Goal: Task Accomplishment & Management: Manage account settings

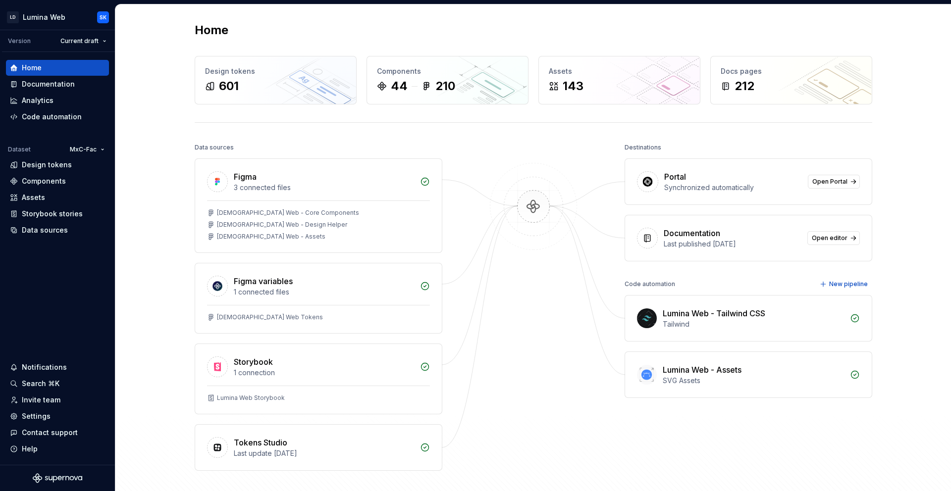
click at [146, 140] on div "Home Design tokens 601 Components 44 210 Assets 143 Docs pages 212 Data sources…" at bounding box center [533, 266] width 836 height 525
click at [54, 420] on div "Settings" at bounding box center [57, 417] width 95 height 10
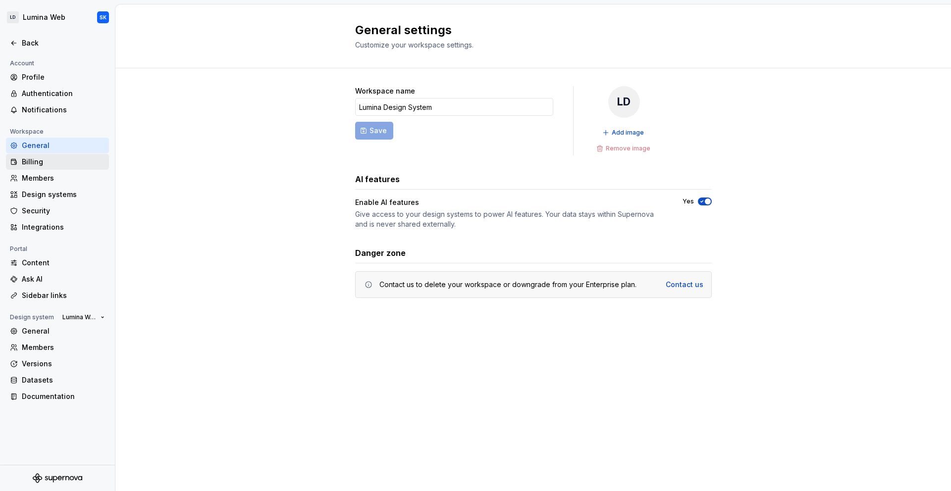
click at [68, 163] on div "Billing" at bounding box center [63, 162] width 83 height 10
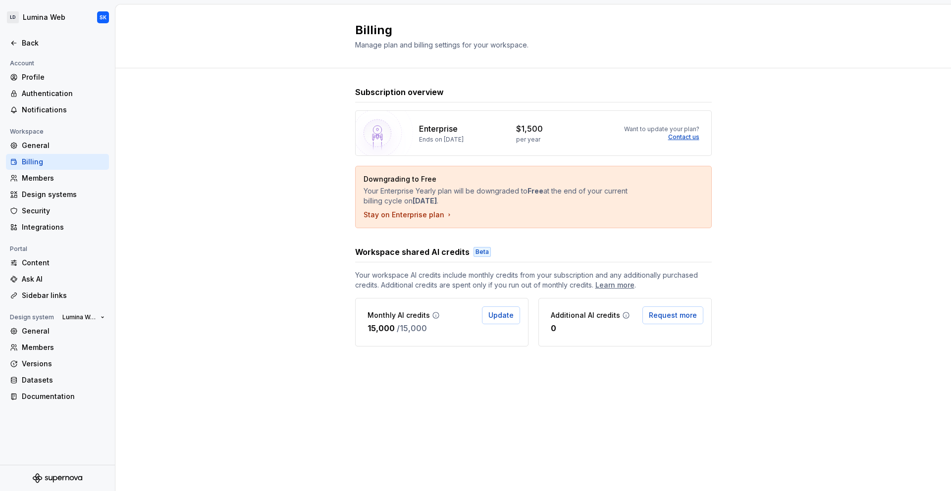
click at [298, 146] on div "Subscription overview Enterprise Ends on [DATE] $1,500 per year Want to update …" at bounding box center [533, 226] width 836 height 316
click at [358, 129] on img at bounding box center [377, 133] width 71 height 71
click at [434, 316] on icon at bounding box center [436, 316] width 8 height 8
click at [318, 140] on div "Subscription overview Enterprise Ends on [DATE] $1,500 per year Want to update …" at bounding box center [533, 226] width 836 height 316
click at [60, 180] on div "Members" at bounding box center [63, 178] width 83 height 10
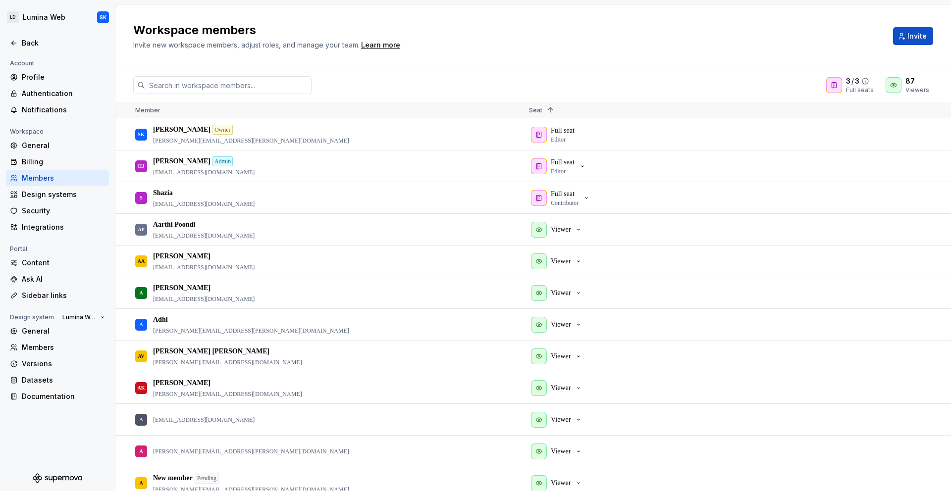
click at [841, 85] on div at bounding box center [834, 85] width 16 height 16
click at [582, 164] on icon "button" at bounding box center [583, 166] width 8 height 8
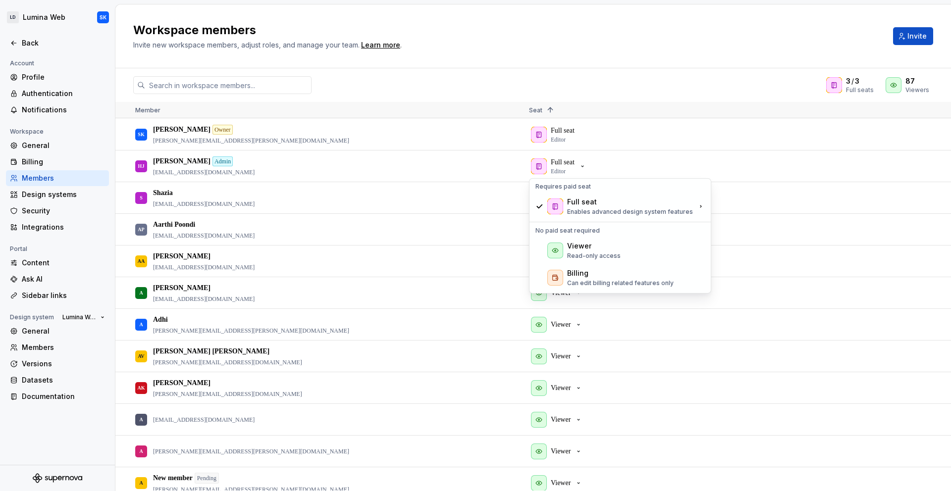
click at [349, 90] on div "3 / 3 Full seats 87 Viewers" at bounding box center [533, 85] width 836 height 18
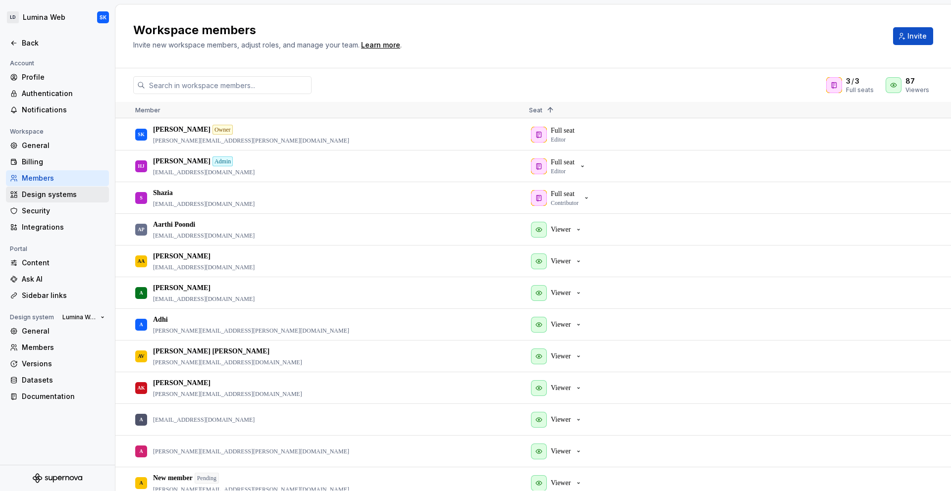
click at [71, 201] on div "Design systems" at bounding box center [57, 195] width 103 height 16
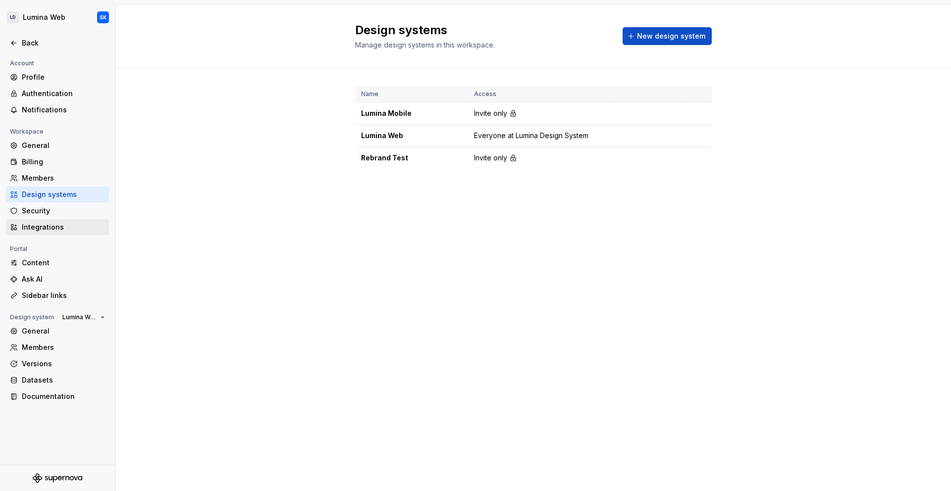
click at [70, 220] on div "Integrations" at bounding box center [57, 227] width 103 height 16
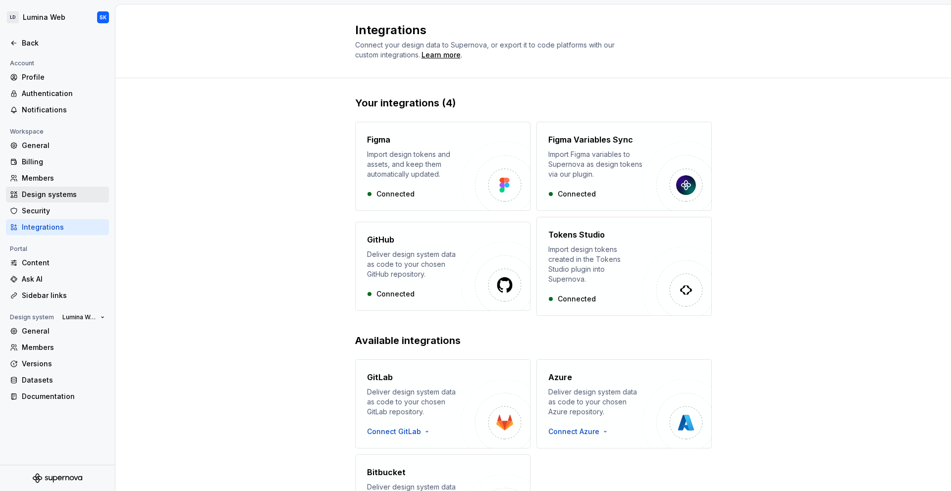
click at [60, 201] on div "Design systems" at bounding box center [57, 195] width 103 height 16
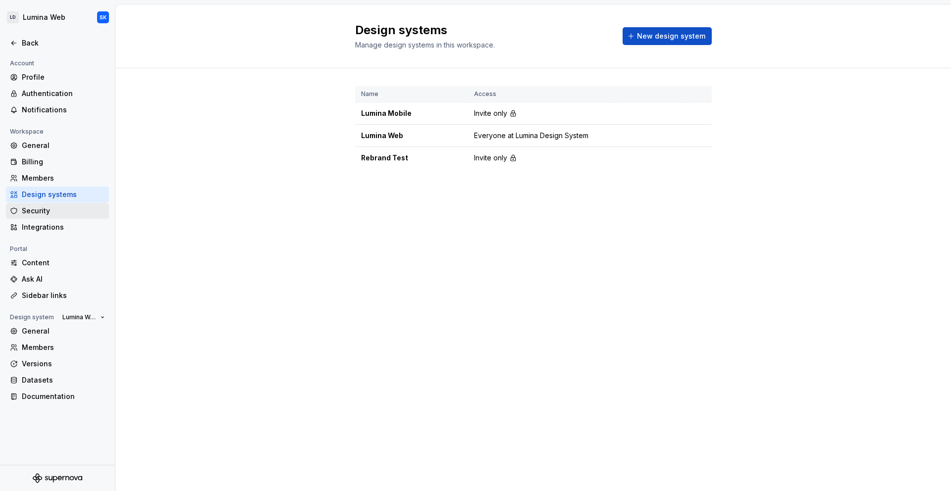
click at [60, 214] on div "Security" at bounding box center [63, 211] width 83 height 10
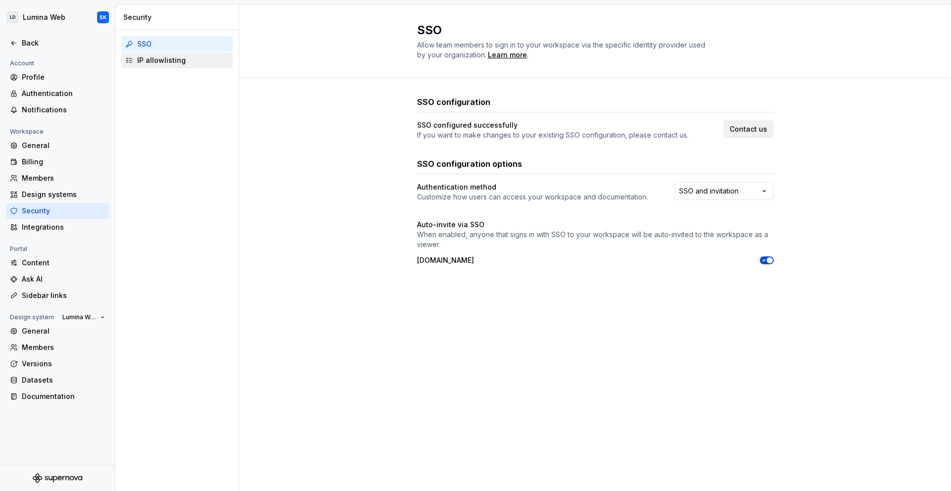
click at [201, 63] on div "IP allowlisting" at bounding box center [183, 60] width 92 height 10
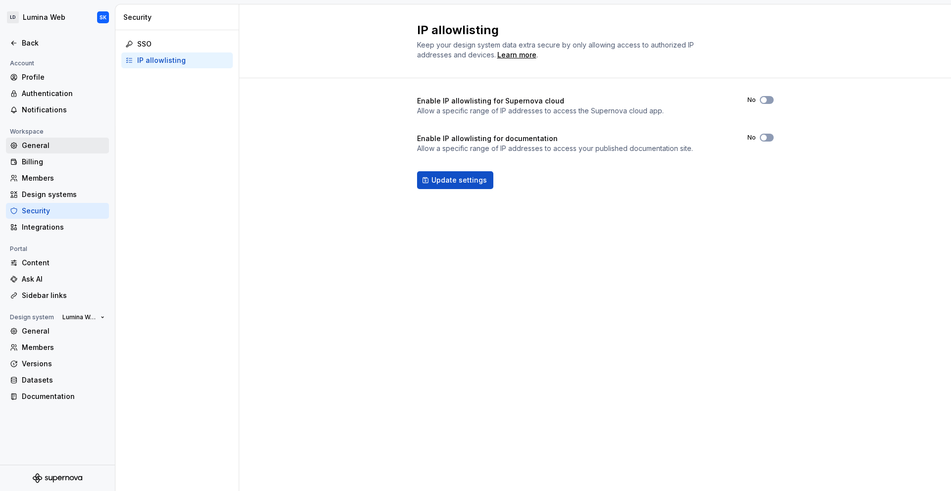
click at [35, 144] on div "General" at bounding box center [63, 146] width 83 height 10
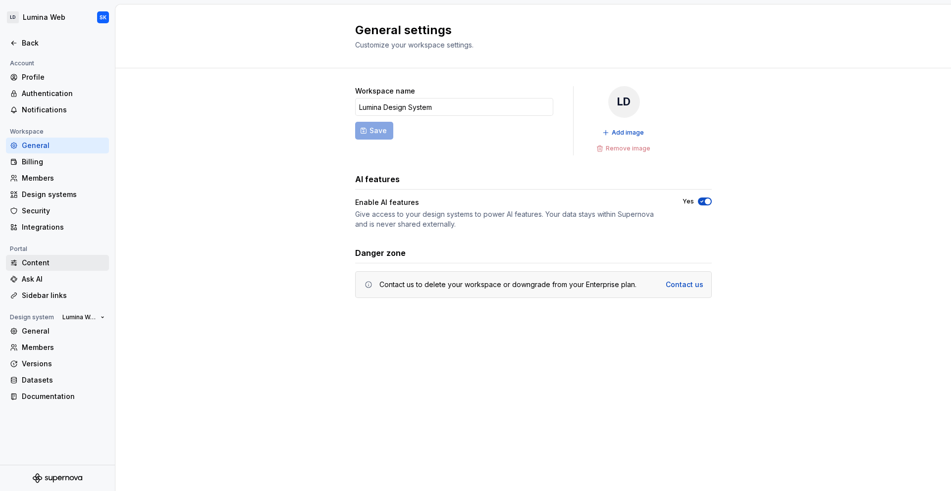
click at [49, 265] on div "Content" at bounding box center [63, 263] width 83 height 10
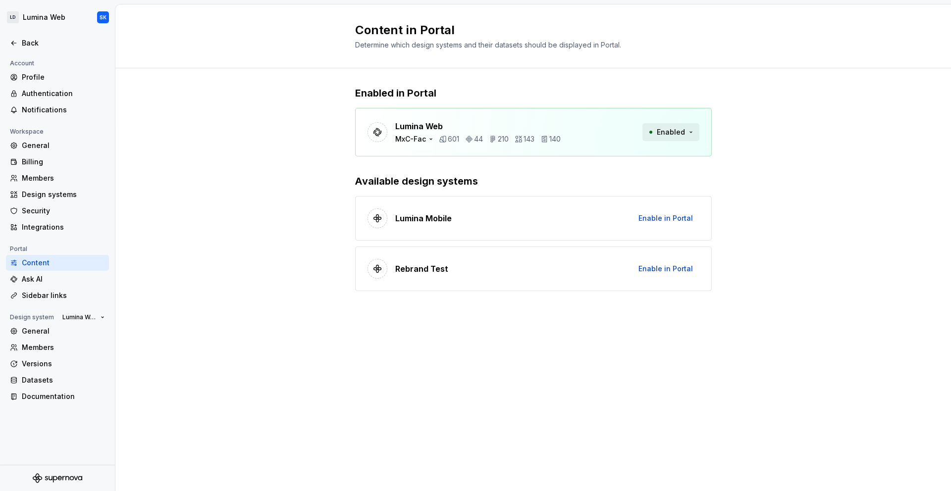
click at [662, 130] on span "Enabled" at bounding box center [671, 132] width 28 height 10
click at [773, 136] on div "Enabled in Portal Lumina Web MxC-Fac 601 44 210 143 140 Enabled Available desig…" at bounding box center [533, 198] width 836 height 261
click at [59, 281] on div "Ask AI" at bounding box center [63, 279] width 83 height 10
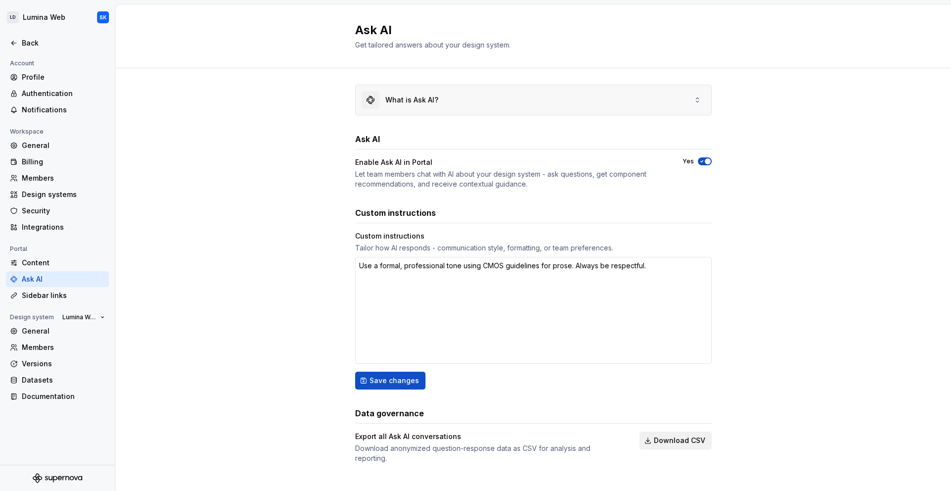
click at [478, 89] on div "What is Ask AI?" at bounding box center [534, 100] width 356 height 30
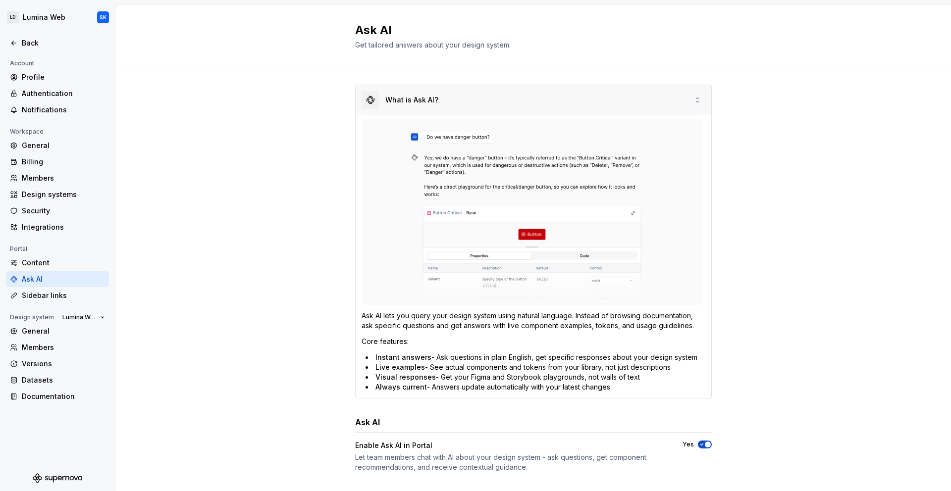
click at [483, 93] on div "What is Ask AI?" at bounding box center [534, 100] width 356 height 30
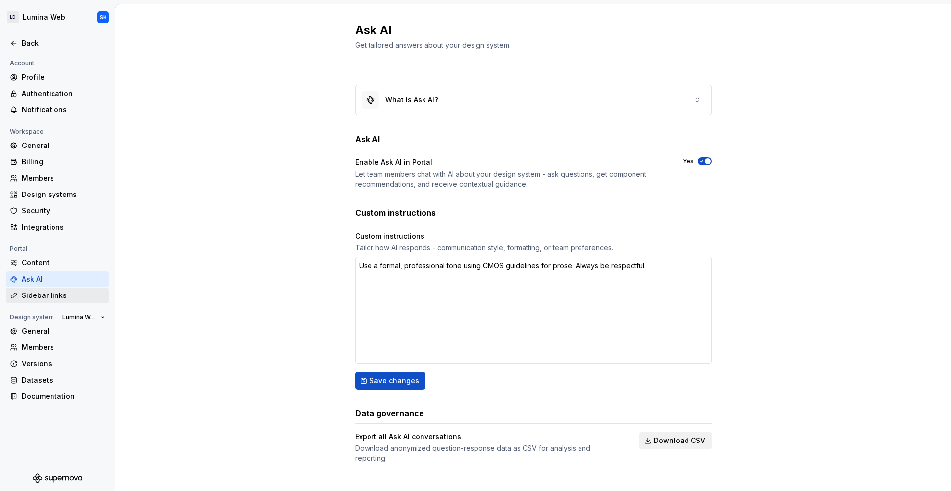
click at [74, 297] on div "Sidebar links" at bounding box center [63, 296] width 83 height 10
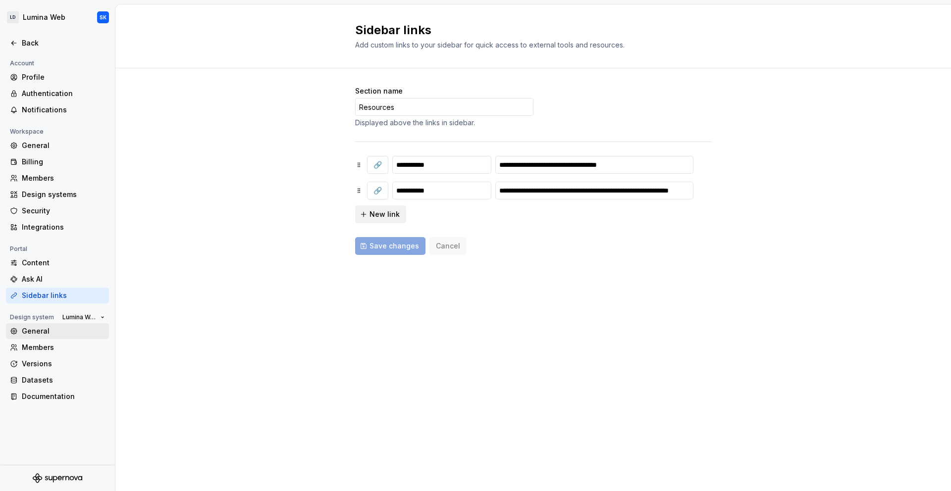
click at [53, 334] on div "General" at bounding box center [63, 331] width 83 height 10
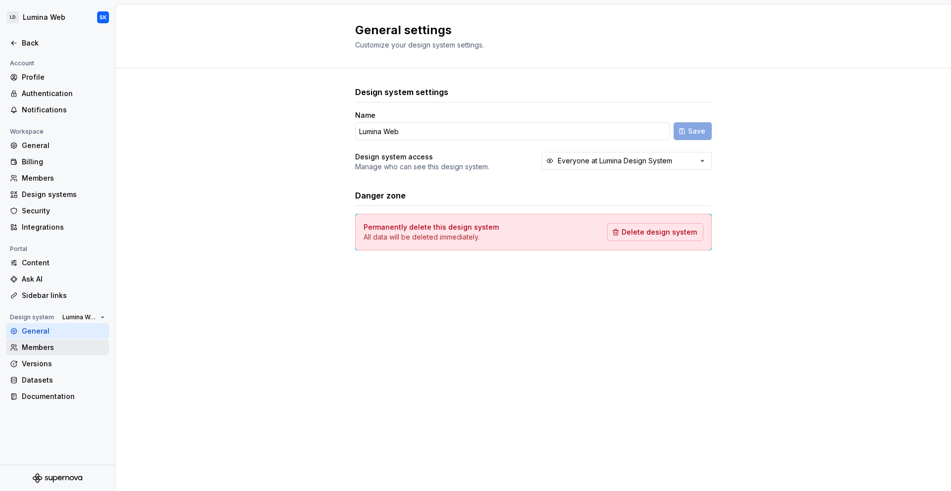
click at [65, 345] on div "Members" at bounding box center [63, 348] width 83 height 10
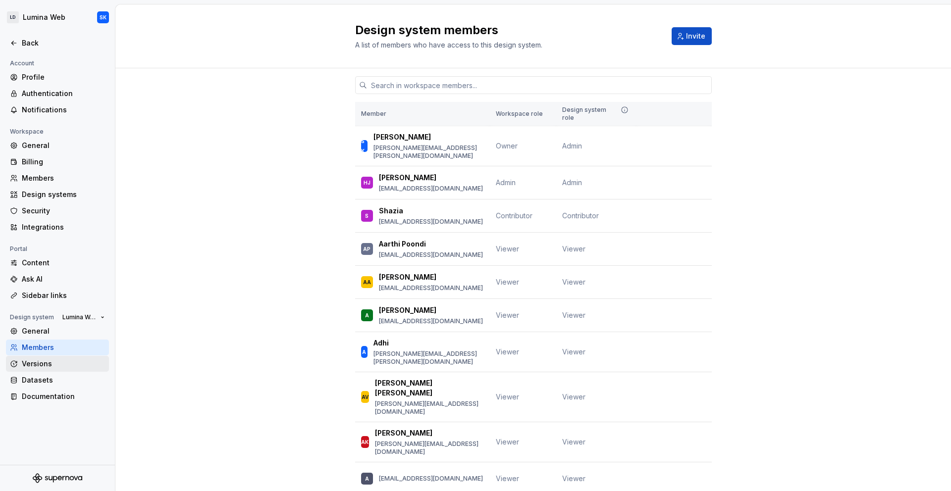
click at [84, 360] on div "Versions" at bounding box center [63, 364] width 83 height 10
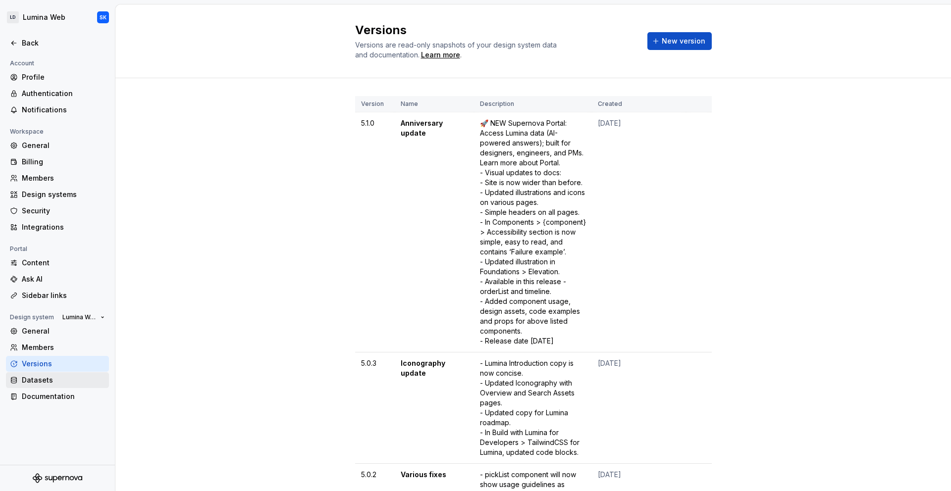
click at [84, 376] on div "Datasets" at bounding box center [63, 380] width 83 height 10
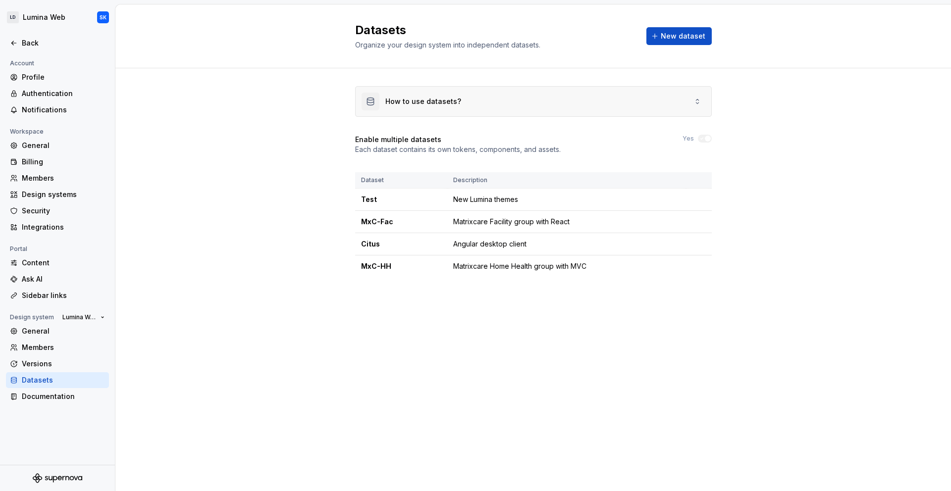
click at [396, 109] on div "How to use datasets?" at bounding box center [412, 102] width 100 height 18
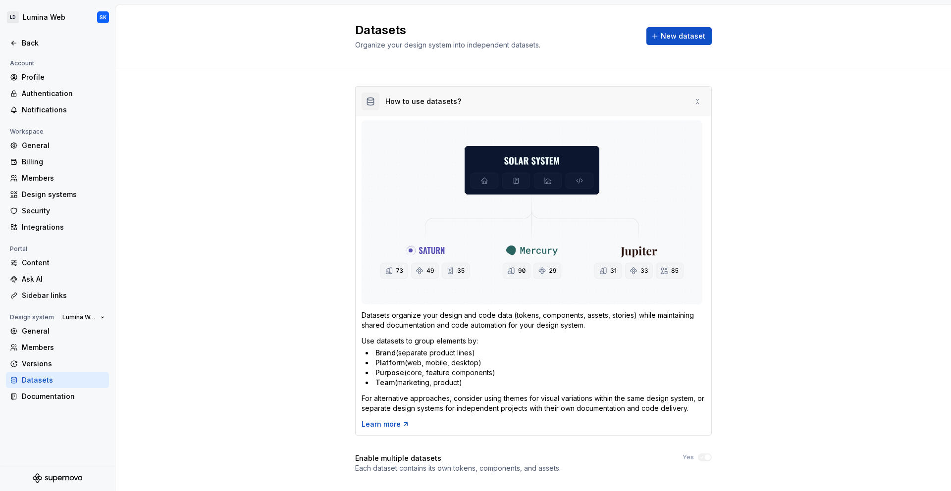
click at [393, 107] on div "How to use datasets?" at bounding box center [412, 102] width 100 height 18
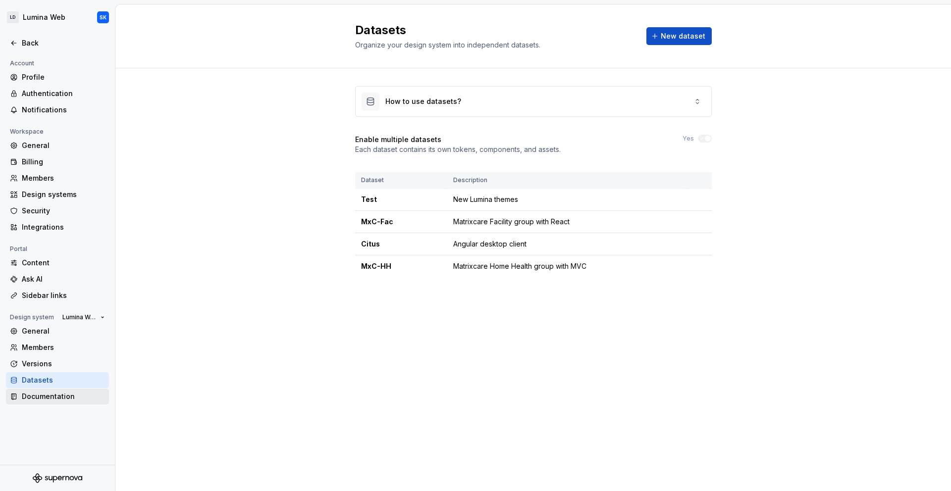
click at [64, 388] on div "General Members Versions Datasets Documentation" at bounding box center [57, 363] width 103 height 81
click at [63, 401] on div "Documentation" at bounding box center [63, 397] width 83 height 10
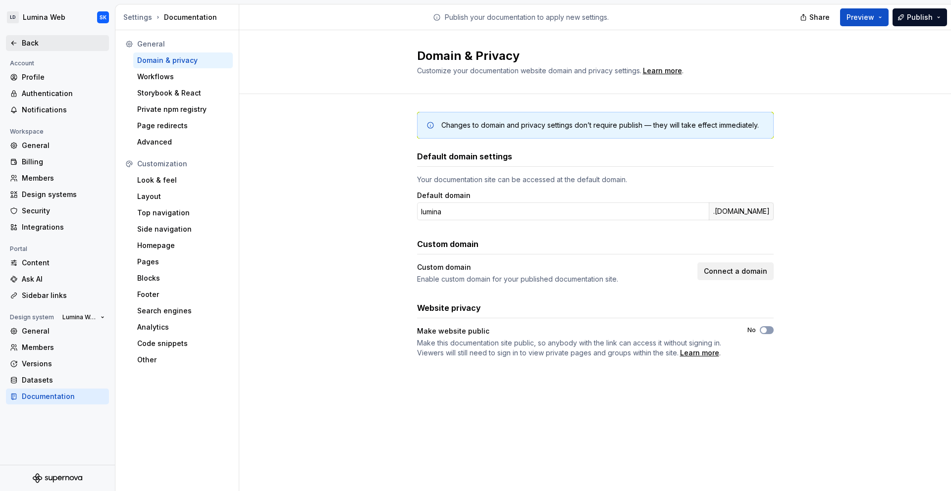
click at [32, 38] on div "Back" at bounding box center [63, 43] width 83 height 10
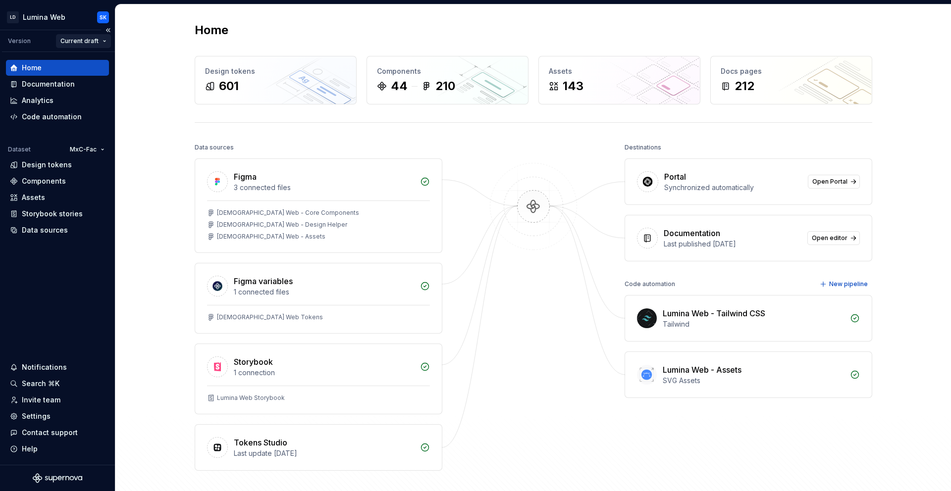
click at [98, 40] on html "LD Lumina Web SK Version Current draft Home Documentation Analytics Code automa…" at bounding box center [475, 245] width 951 height 491
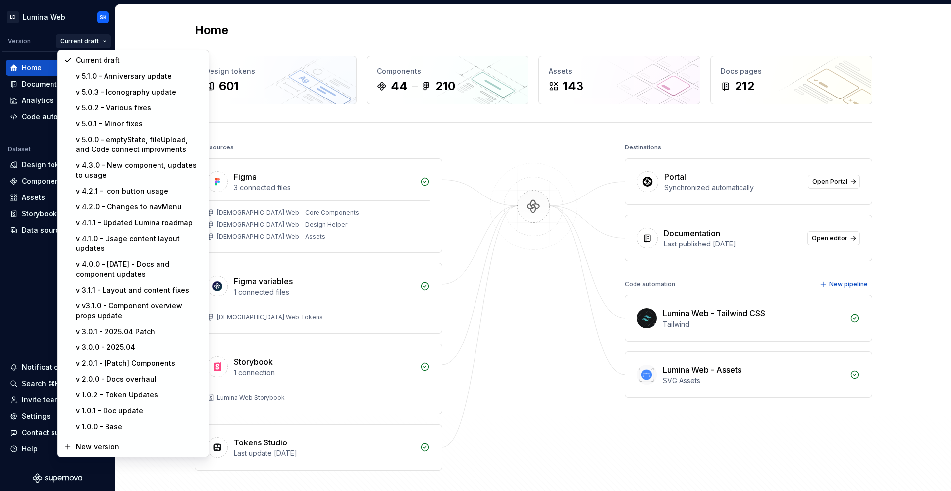
click at [146, 28] on html "LD Lumina Web SK Version Current draft Home Documentation Analytics Code automa…" at bounding box center [475, 245] width 951 height 491
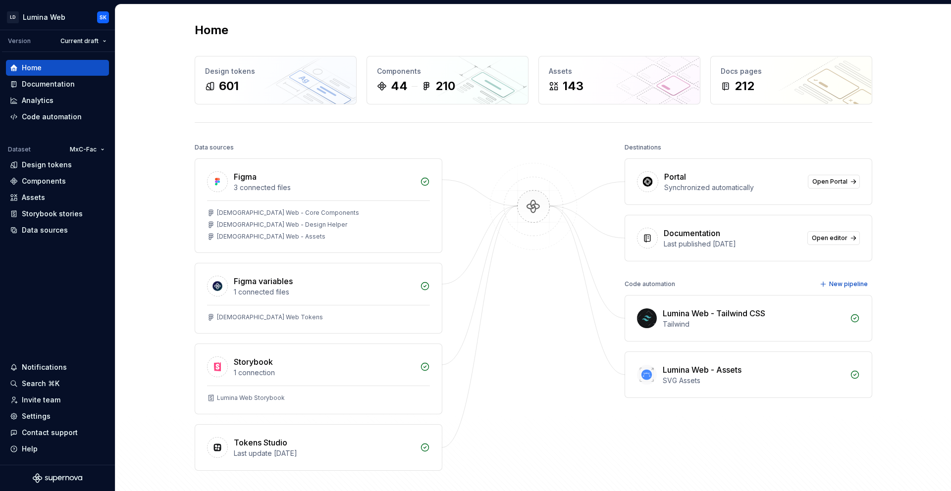
click at [502, 32] on div "Home" at bounding box center [534, 30] width 678 height 16
